Goal: Check status: Check status

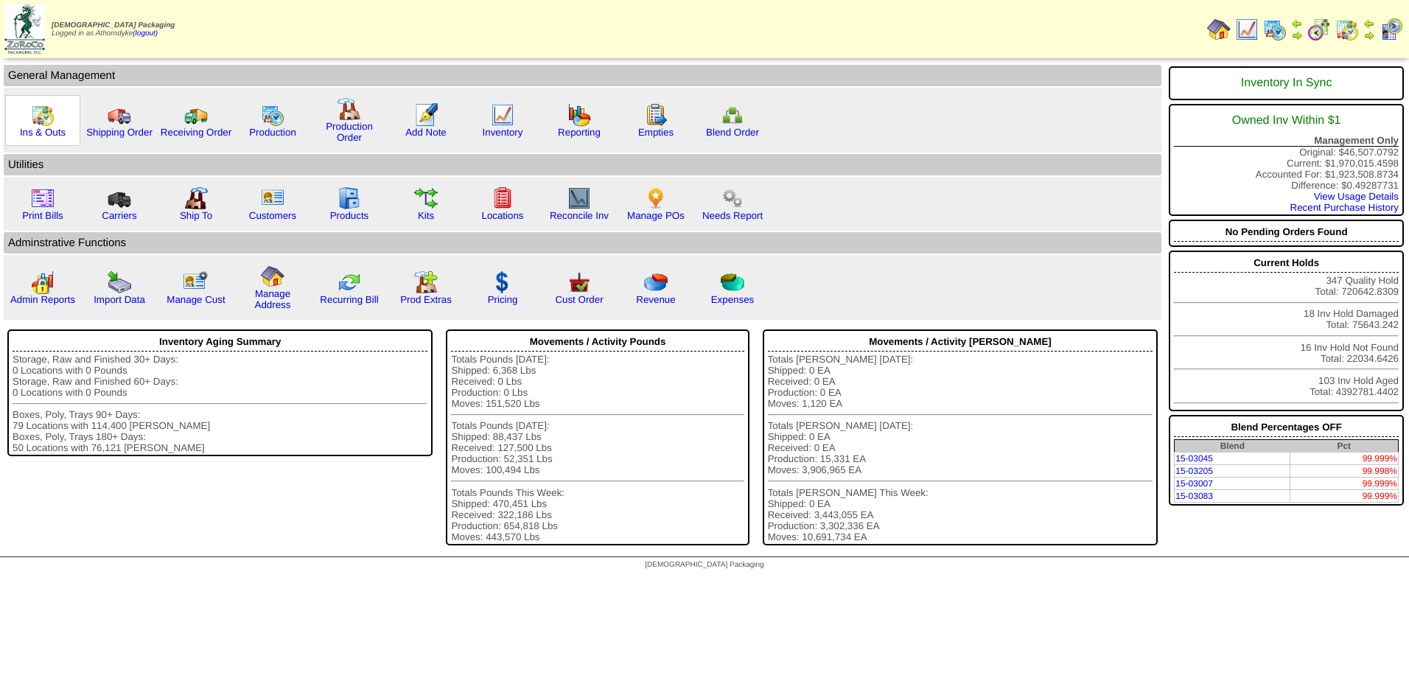
click at [32, 119] on img at bounding box center [43, 115] width 24 height 24
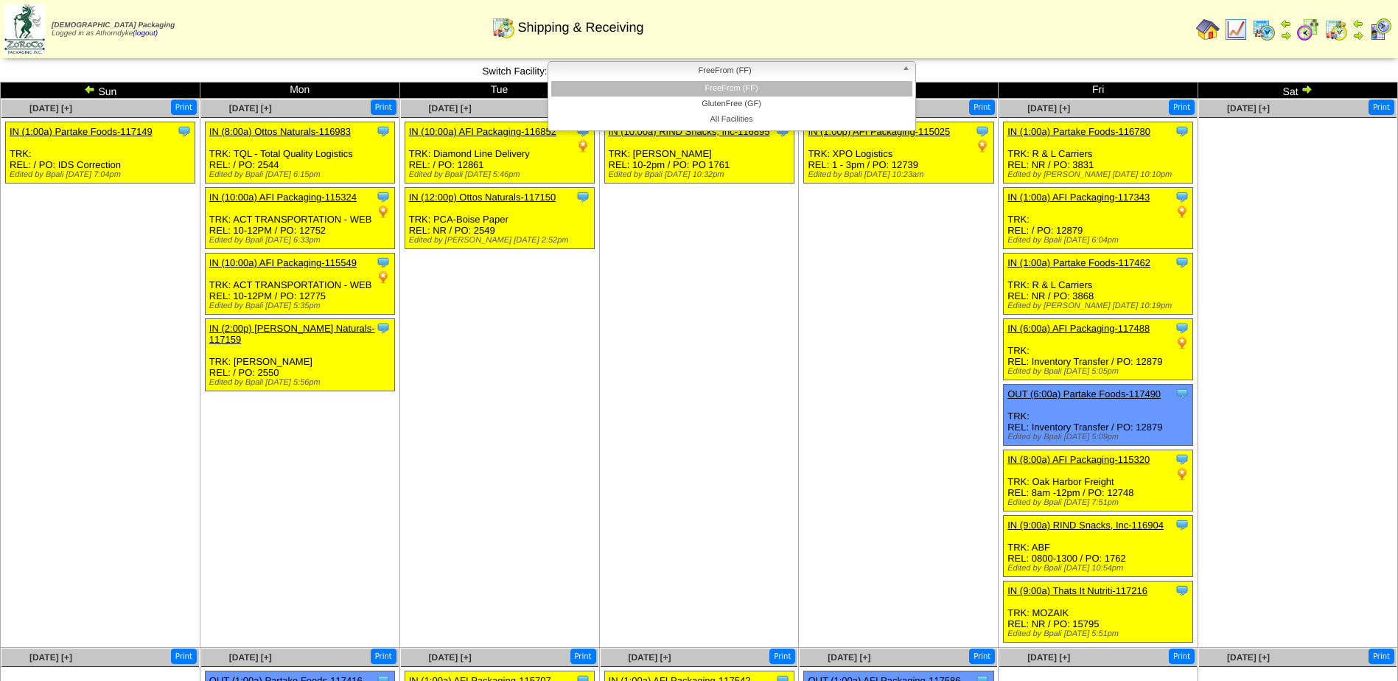
click at [710, 73] on span "FreeFrom (FF)" at bounding box center [725, 71] width 342 height 18
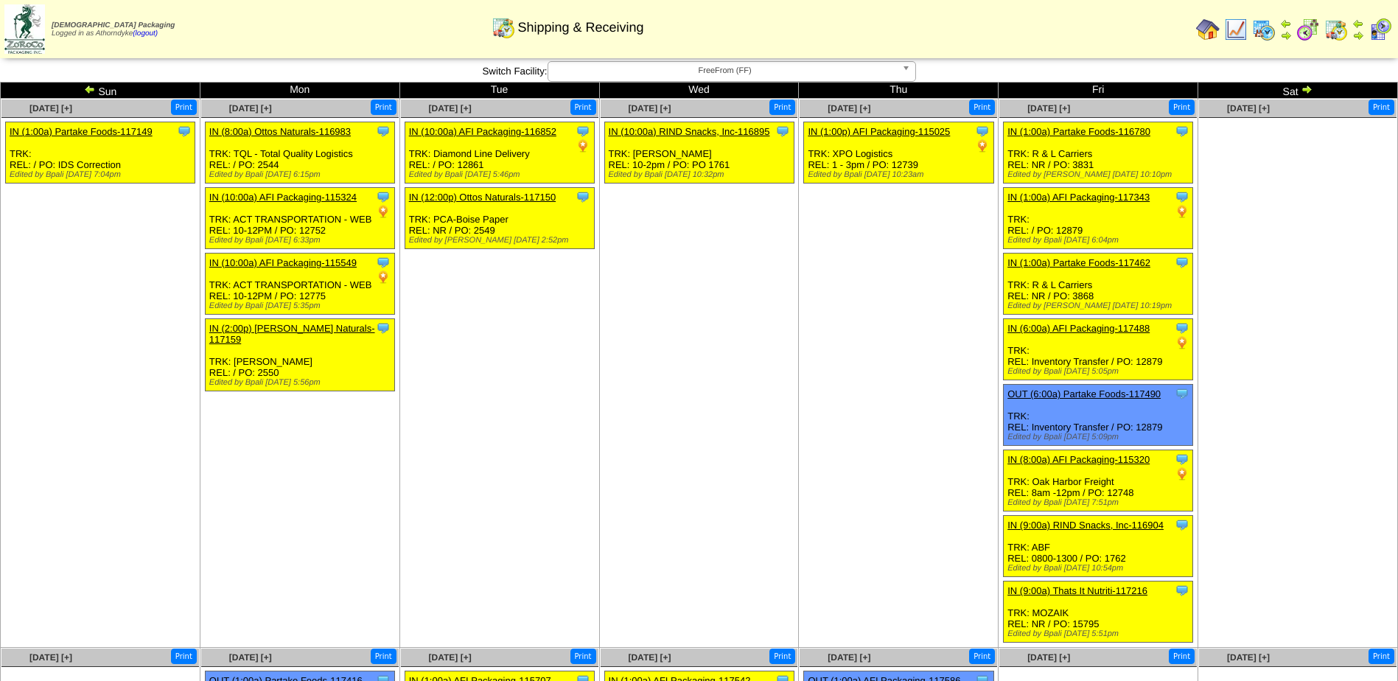
scroll to position [439, 0]
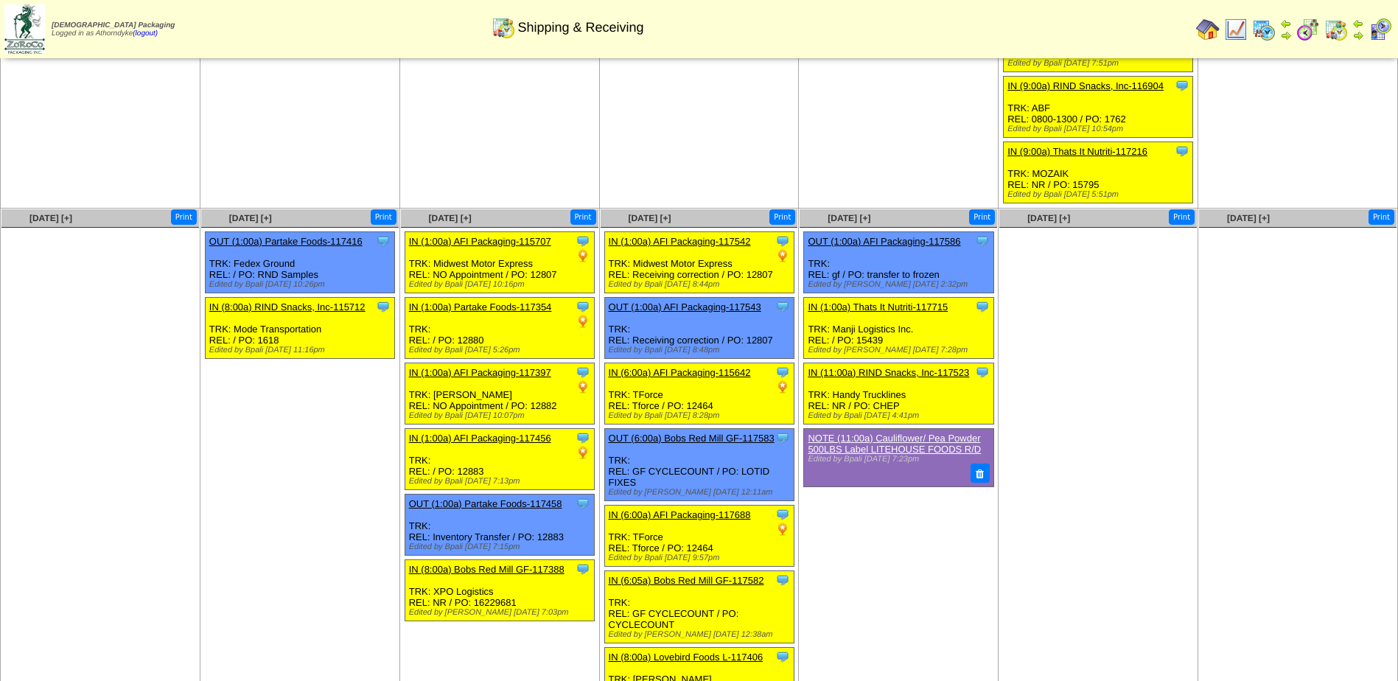
click at [936, 306] on link "IN (1:00a) Thats It Nutriti-117715" at bounding box center [878, 306] width 140 height 11
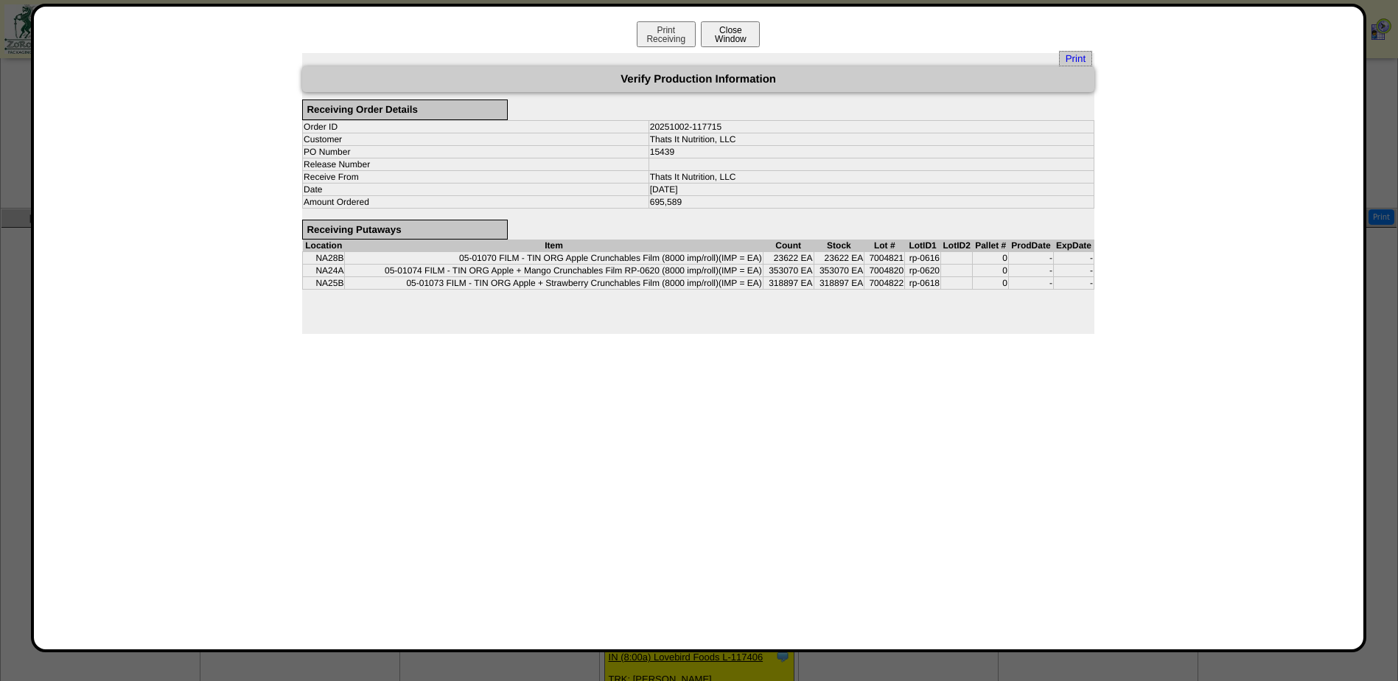
click at [735, 44] on button "Close Window" at bounding box center [730, 34] width 59 height 26
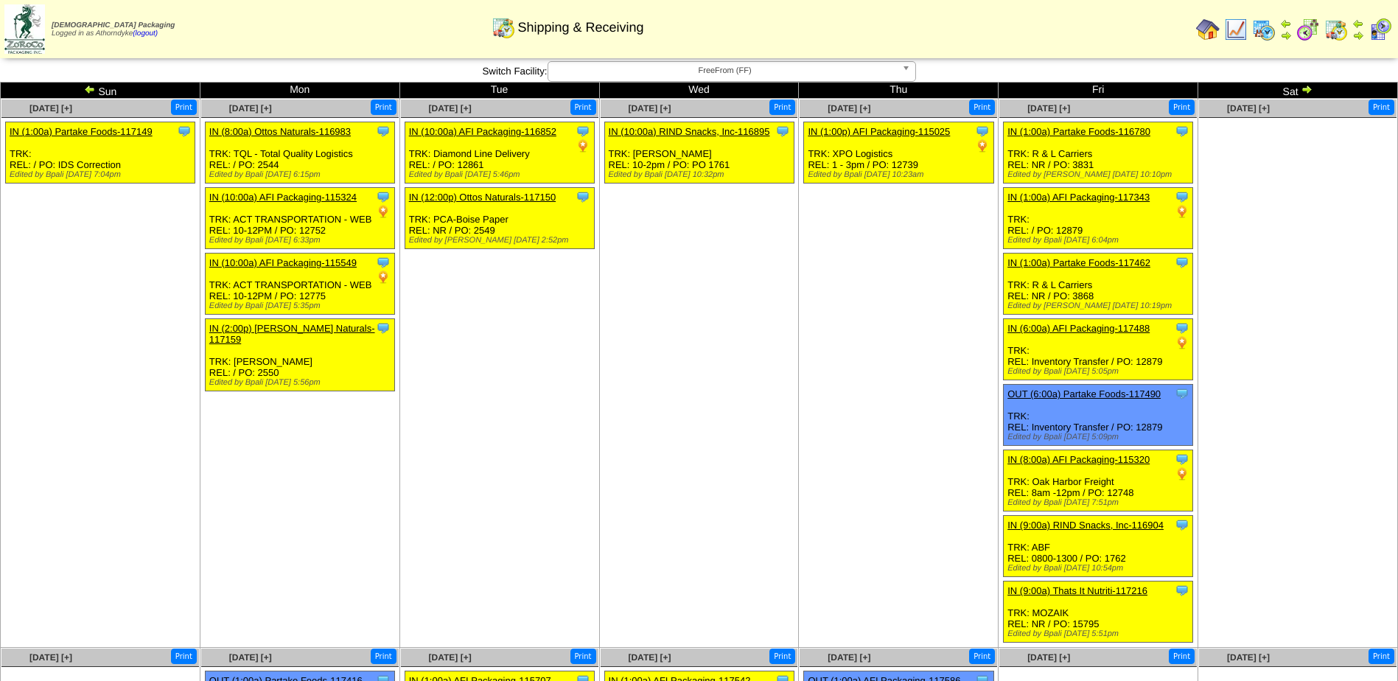
click at [827, 371] on td "Sep 25 [+] Print Clone Item IN (1:00p) AFI Packaging-115025 AFI Packaging Sched…" at bounding box center [899, 373] width 200 height 549
click at [645, 457] on td "Sep 24 [+] Print Clone Item IN (10:00a) RIND Snacks, Inc-116895 RIND Snacks, In…" at bounding box center [699, 373] width 200 height 549
click at [1258, 30] on img at bounding box center [1264, 30] width 24 height 24
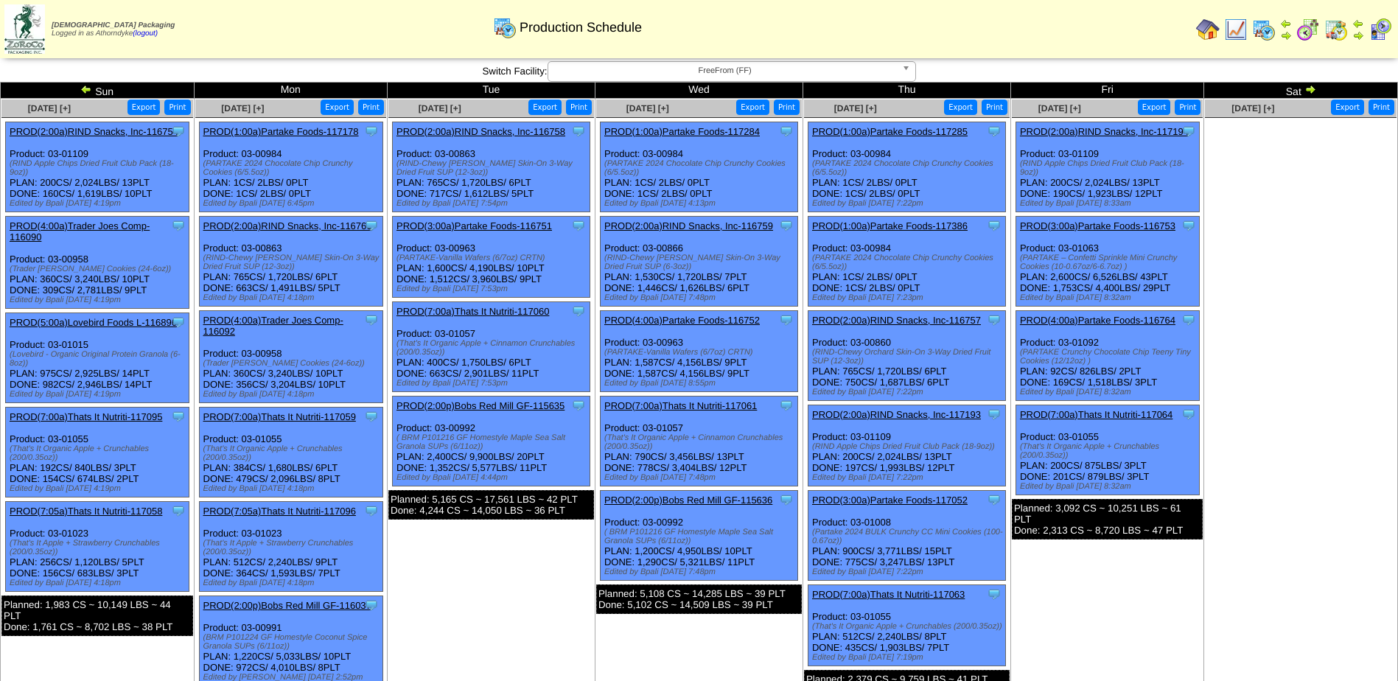
click at [1311, 88] on img at bounding box center [1311, 89] width 12 height 12
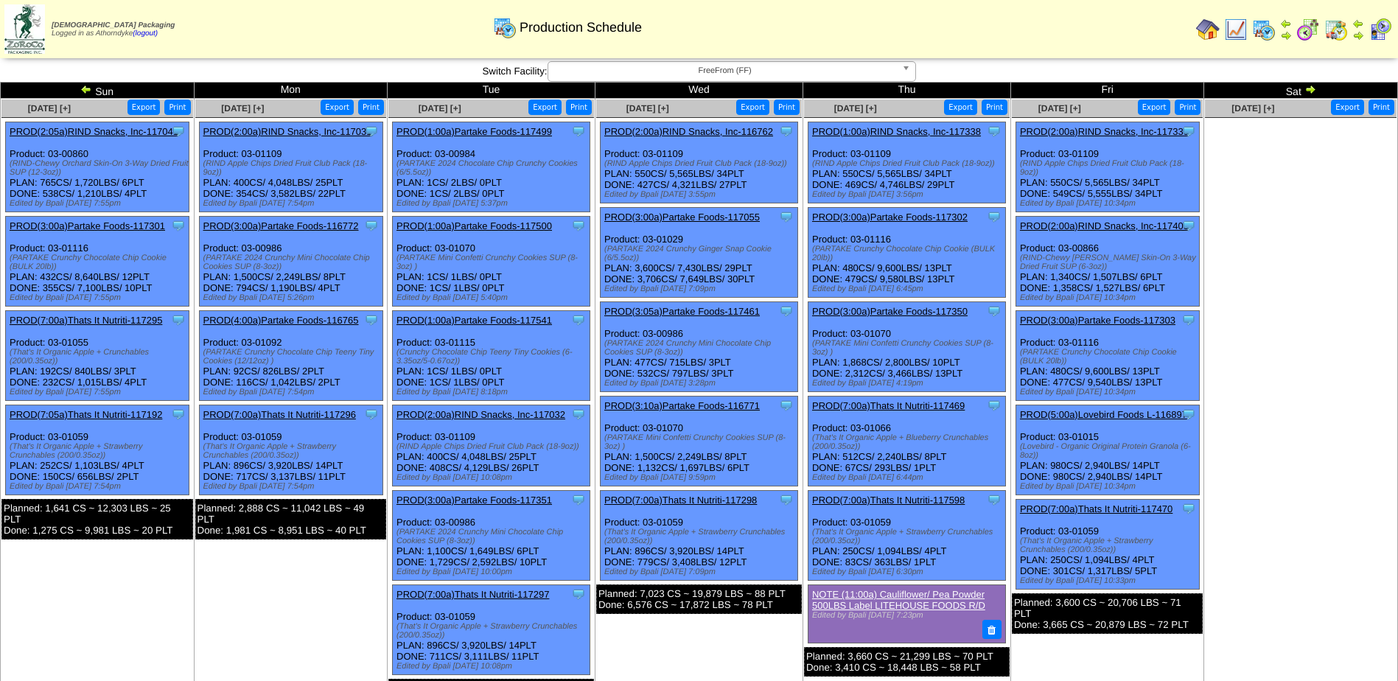
click at [1311, 88] on img at bounding box center [1311, 89] width 12 height 12
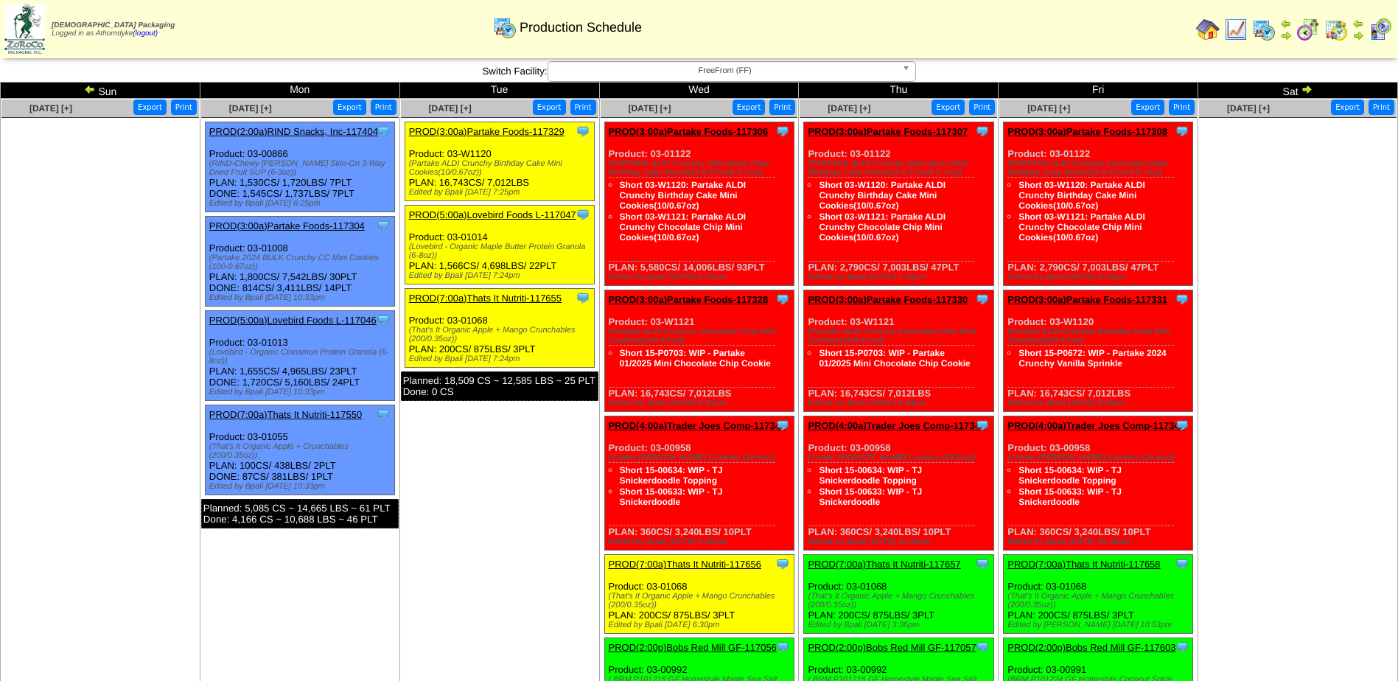
click at [1360, 25] on img at bounding box center [1359, 24] width 12 height 12
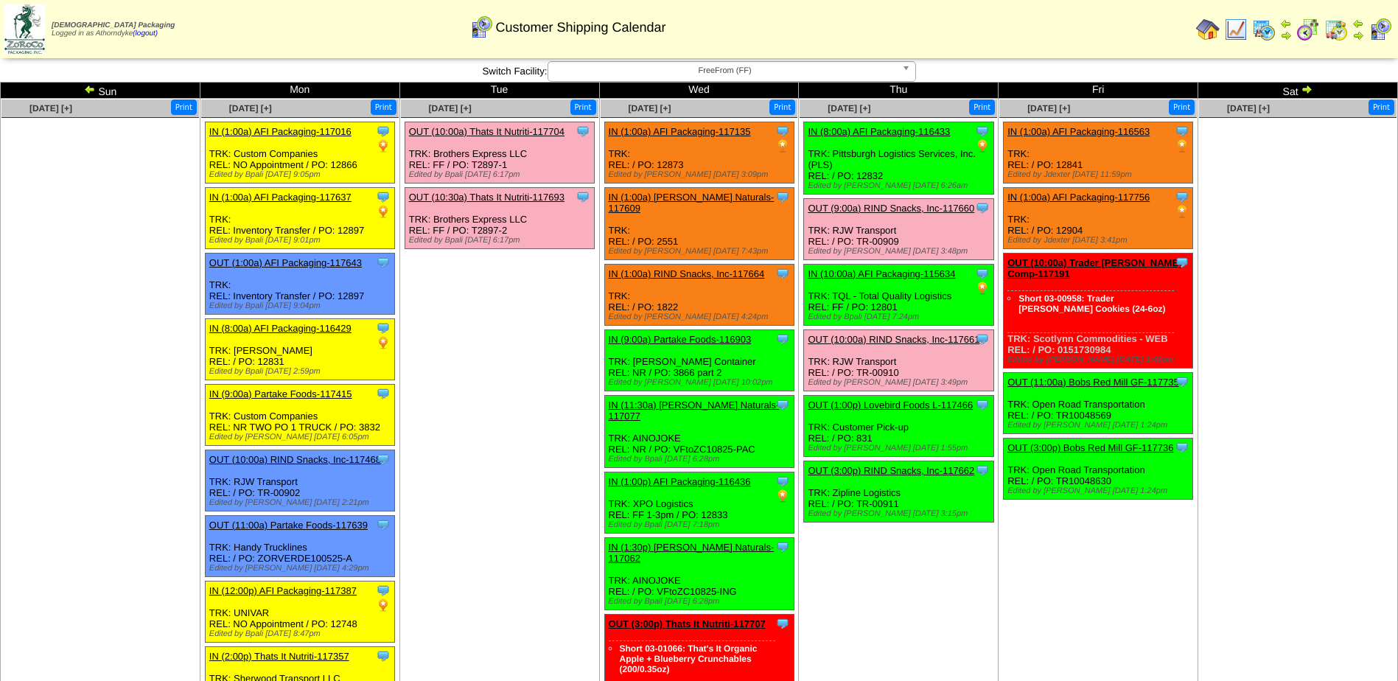
click at [1330, 29] on img at bounding box center [1337, 30] width 24 height 24
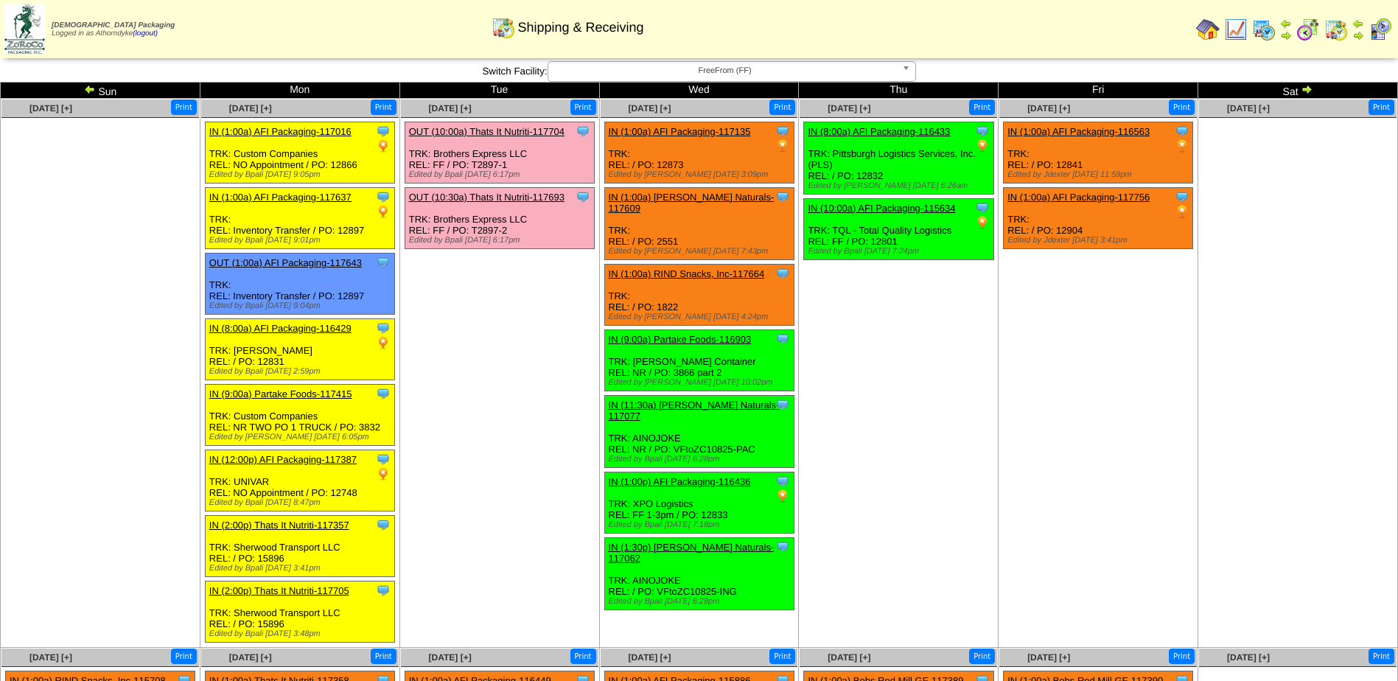
click at [1263, 30] on img at bounding box center [1264, 30] width 24 height 24
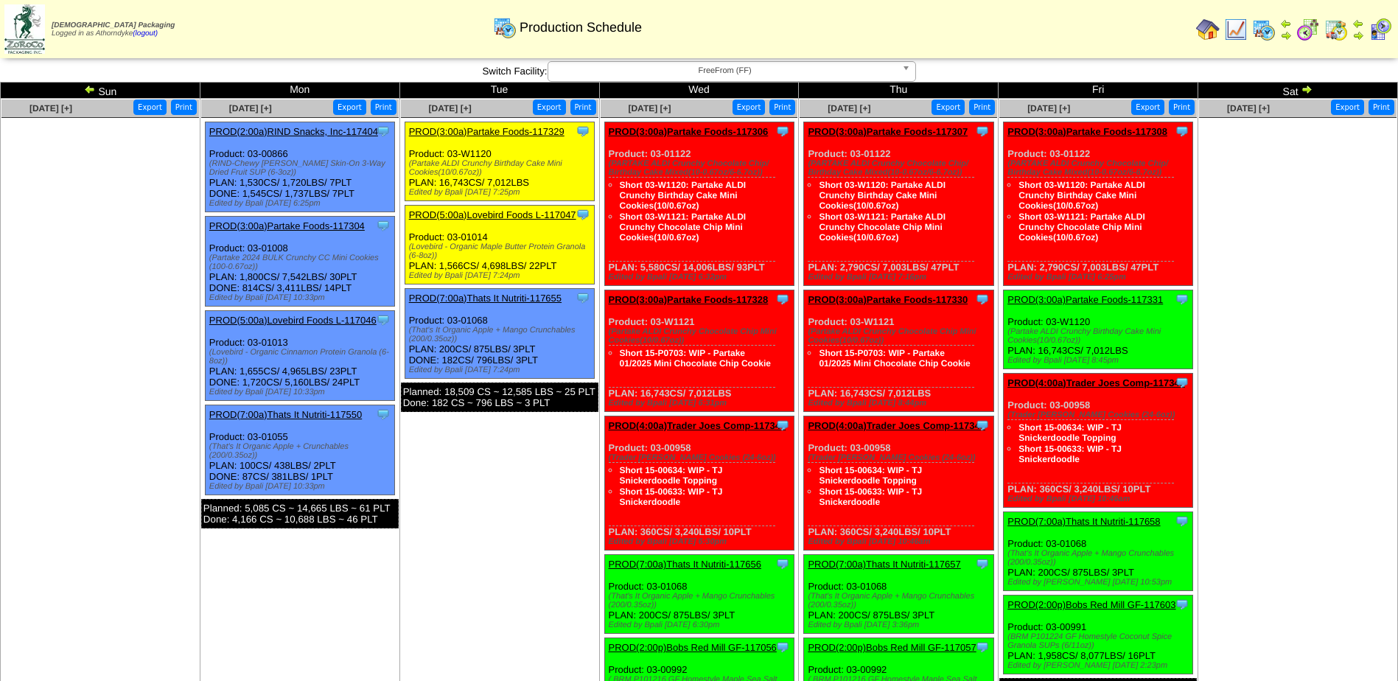
click at [84, 85] on img at bounding box center [90, 89] width 12 height 12
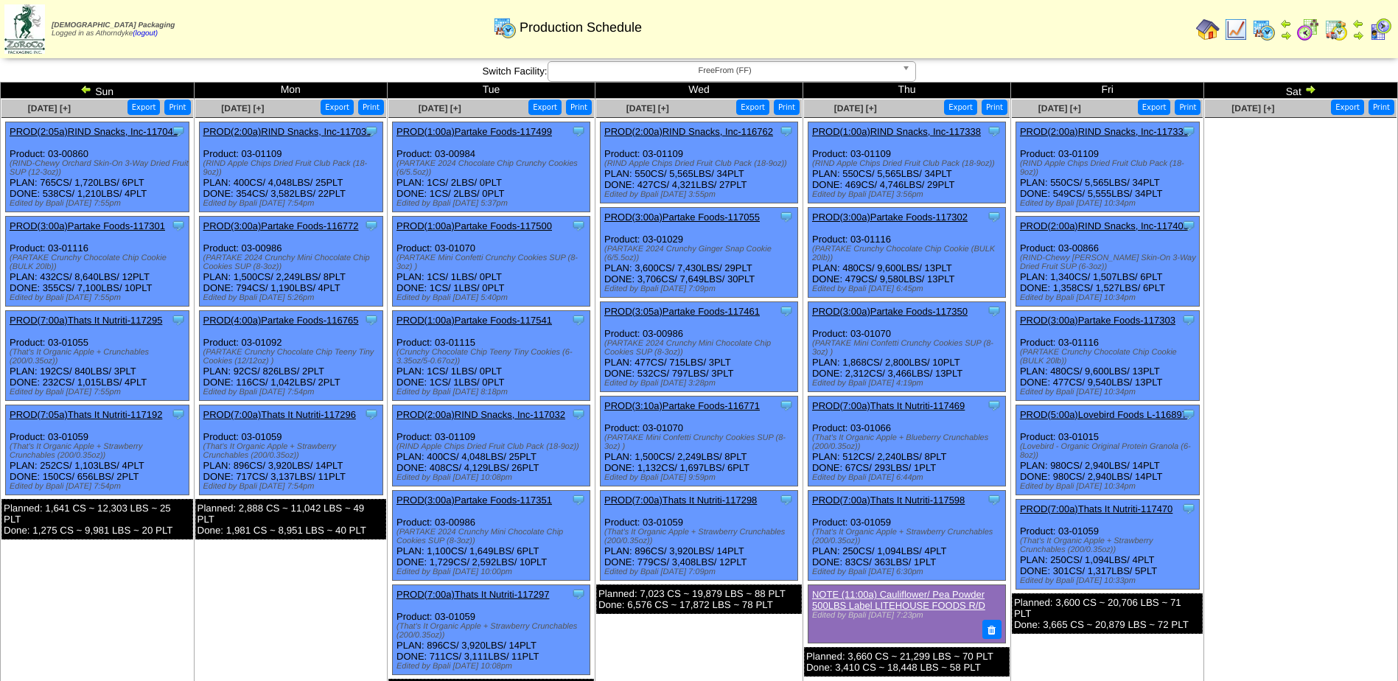
click at [32, 220] on link "PROD(3:00a)Partake Foods-117301" at bounding box center [88, 225] width 156 height 11
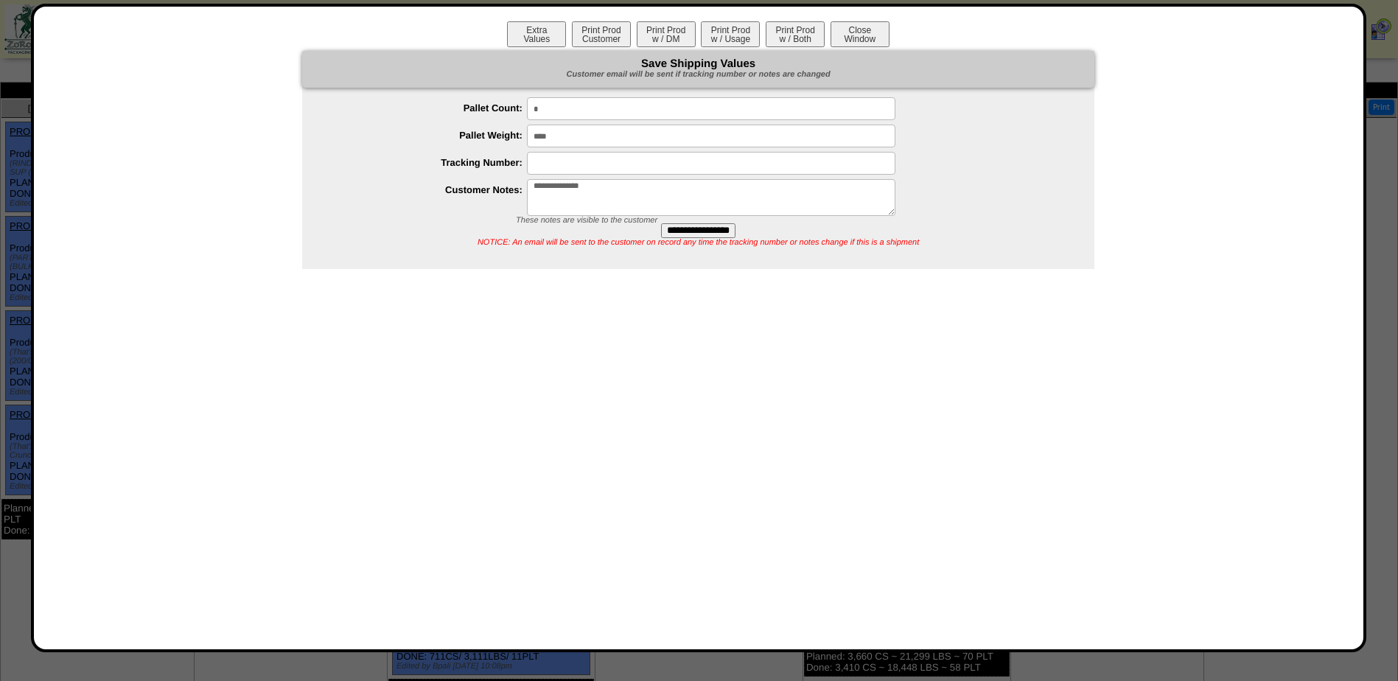
drag, startPoint x: 534, startPoint y: 187, endPoint x: 610, endPoint y: 187, distance: 75.2
click at [610, 187] on textarea "**********" at bounding box center [711, 197] width 369 height 37
click at [581, 338] on div "**********" at bounding box center [699, 327] width 1300 height 613
click at [868, 40] on button "Close Window" at bounding box center [860, 34] width 59 height 26
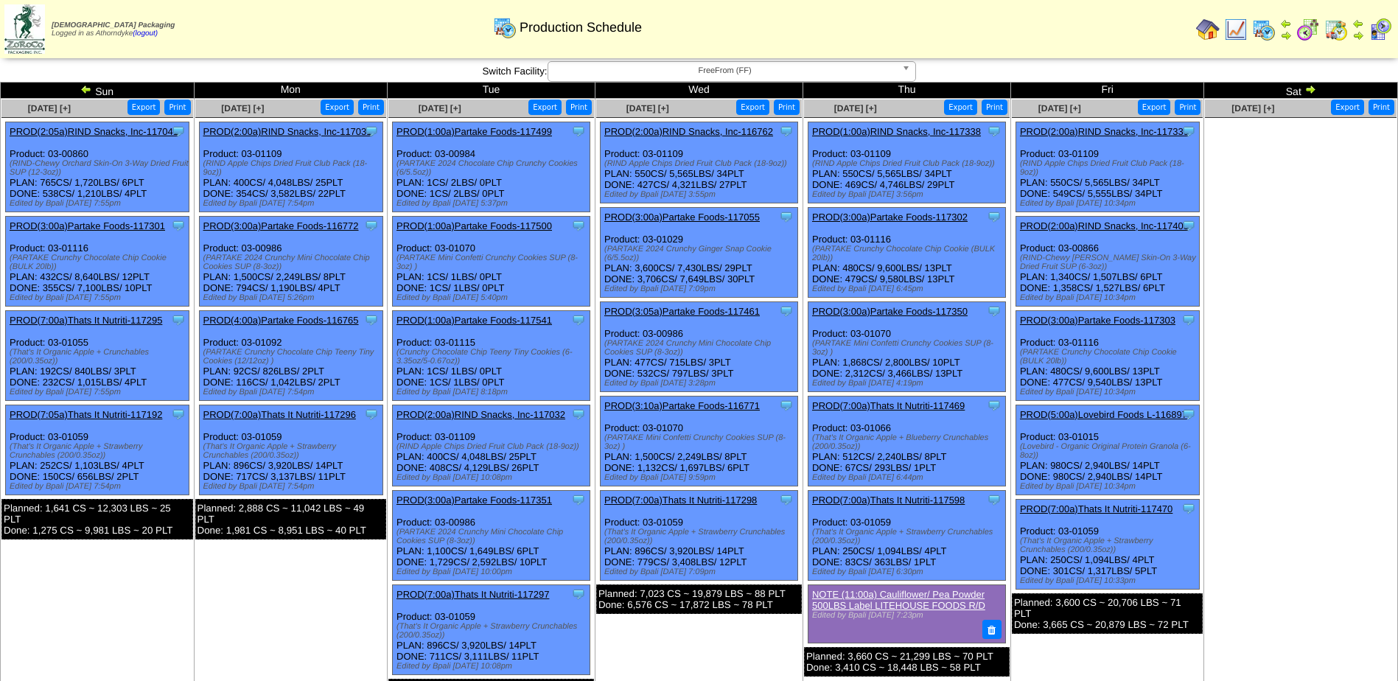
click at [1315, 90] on img at bounding box center [1311, 89] width 12 height 12
